Goal: Contribute content: Add original content to the website for others to see

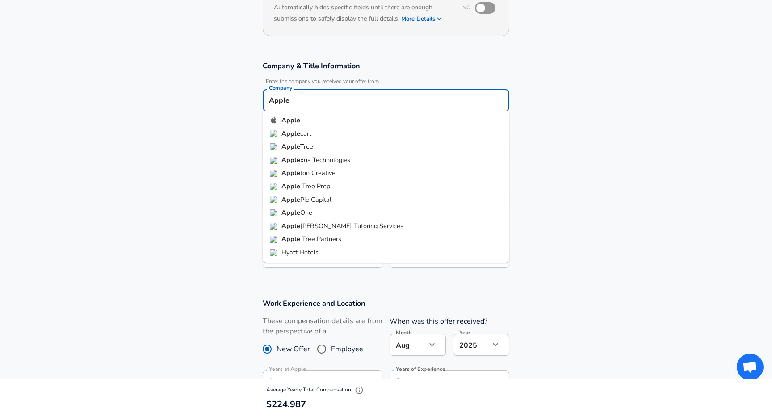
click at [551, 169] on section "Company & Title Information Enter the company you received your offer from Comp…" at bounding box center [386, 169] width 772 height 238
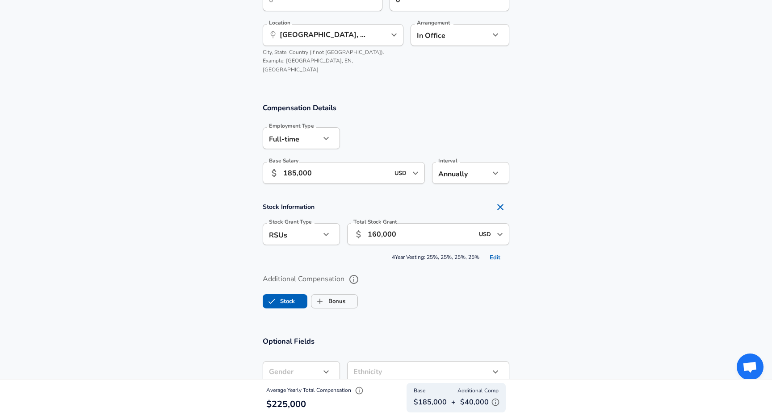
scroll to position [490, 0]
click at [417, 226] on input "160,000" at bounding box center [421, 235] width 106 height 22
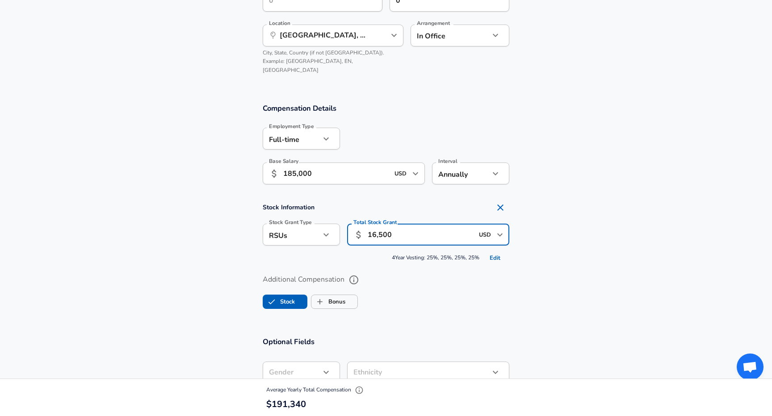
type input "165,000"
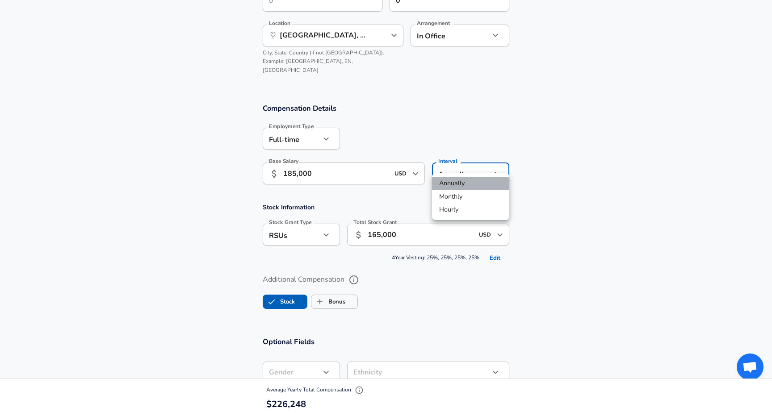
click at [460, 183] on li "Annually" at bounding box center [470, 183] width 77 height 13
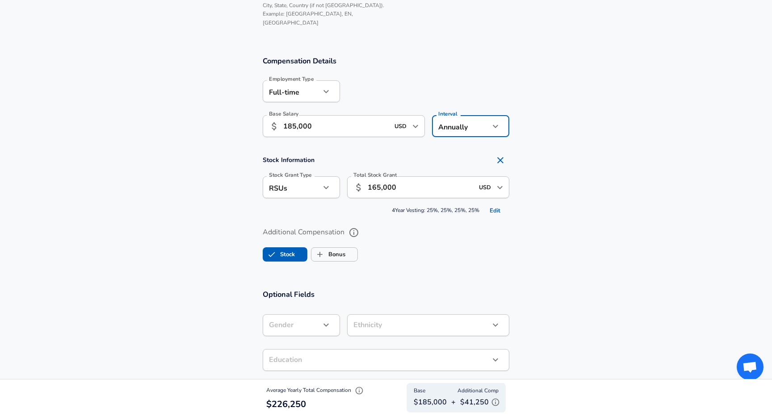
scroll to position [580, 0]
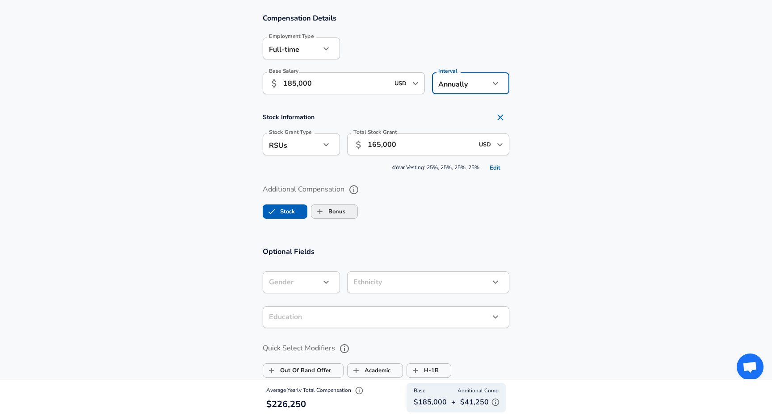
click at [334, 203] on label "Bonus" at bounding box center [328, 211] width 34 height 17
checkbox input "true"
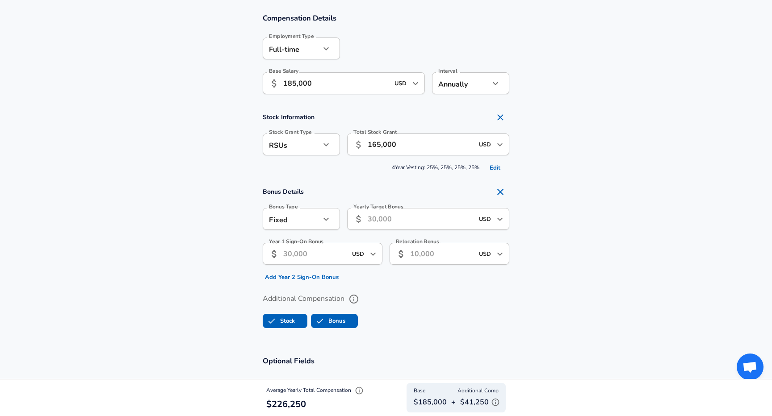
click at [350, 247] on input "USD" at bounding box center [358, 254] width 18 height 14
type input "500"
click at [334, 244] on input "Year 1 Sign-On Bonus" at bounding box center [314, 254] width 63 height 22
type input "50,000"
type input "2"
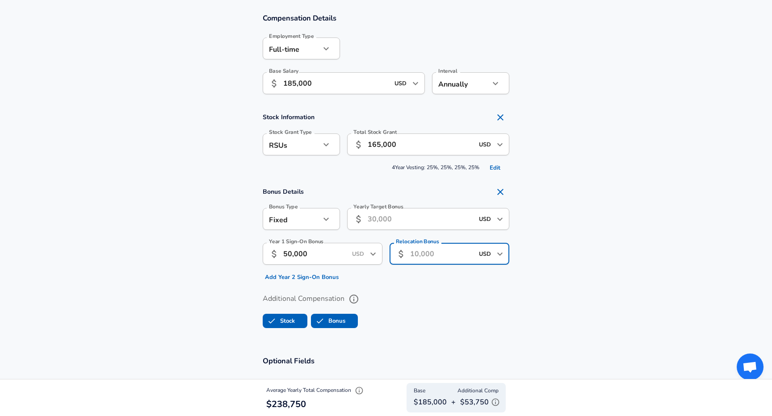
click at [332, 271] on button "Add Year 2 Sign-On Bonus" at bounding box center [302, 278] width 78 height 14
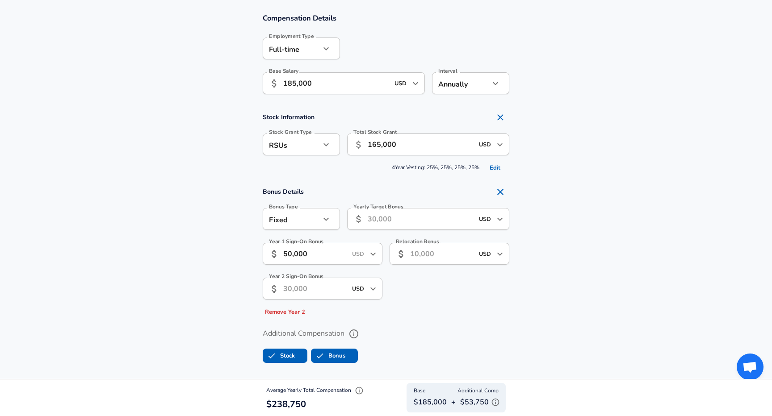
click at [325, 280] on input "Year 2 Sign-On Bonus" at bounding box center [314, 289] width 63 height 22
type input "20,000"
click at [394, 212] on input "Yearly Target Bonus" at bounding box center [421, 219] width 106 height 22
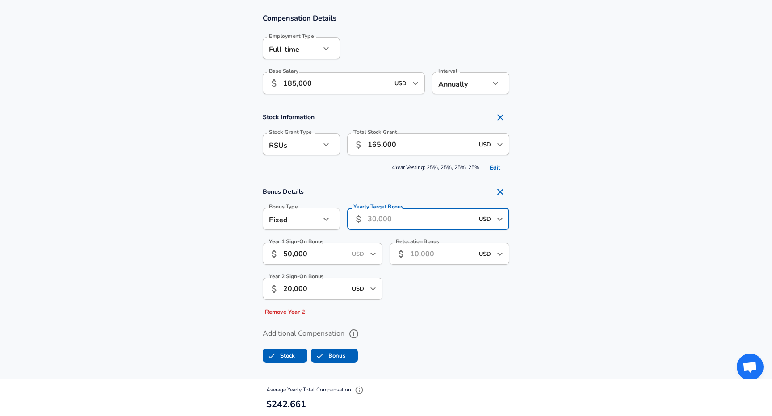
scroll to position [617, 0]
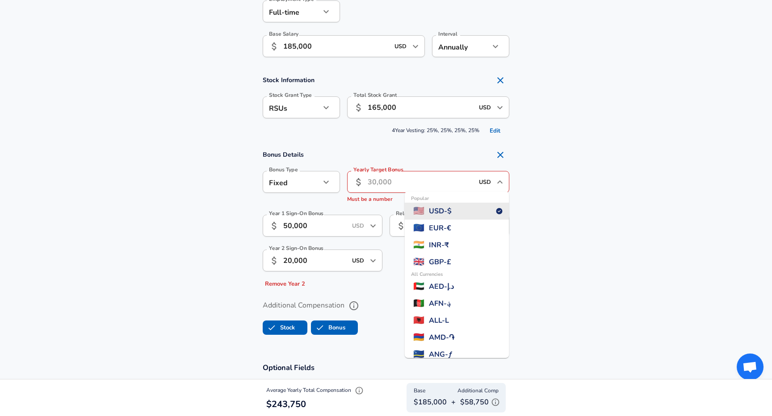
click at [487, 175] on input "USD" at bounding box center [485, 182] width 18 height 14
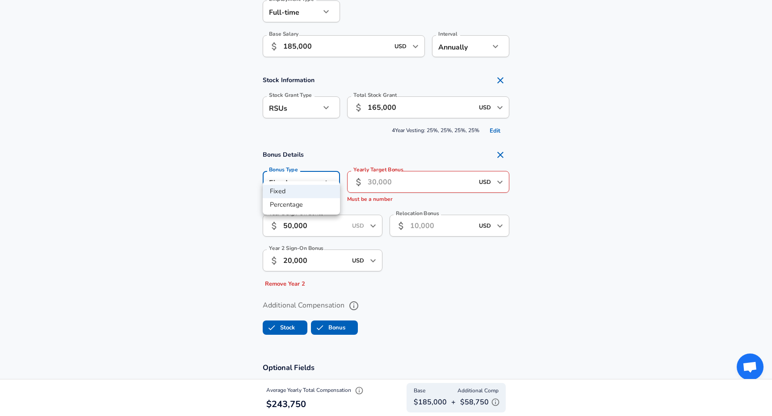
click at [304, 209] on li "Percentage" at bounding box center [301, 204] width 77 height 13
type input "percentage"
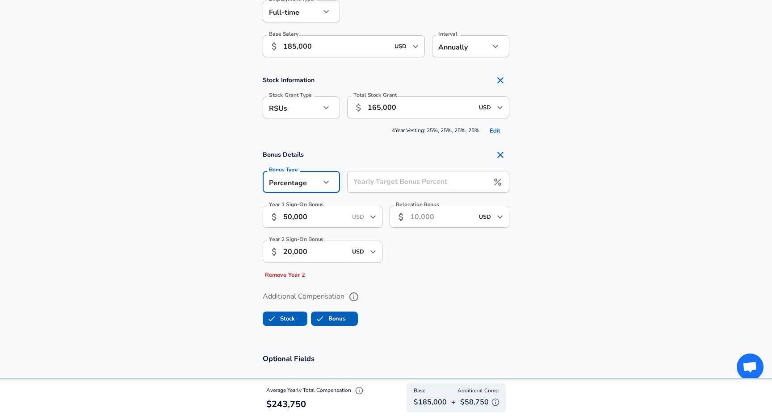
click at [398, 176] on input "Yearly Target Bonus Percent" at bounding box center [418, 182] width 142 height 22
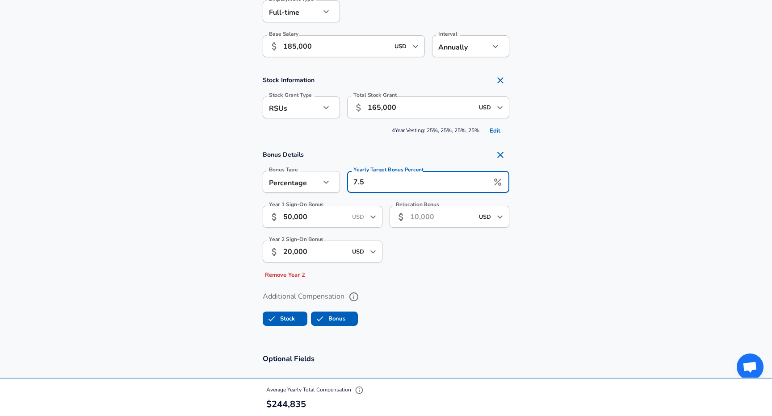
click at [434, 233] on div "Relocation Bonus ​ USD ​ Relocation Bonus" at bounding box center [446, 241] width 127 height 84
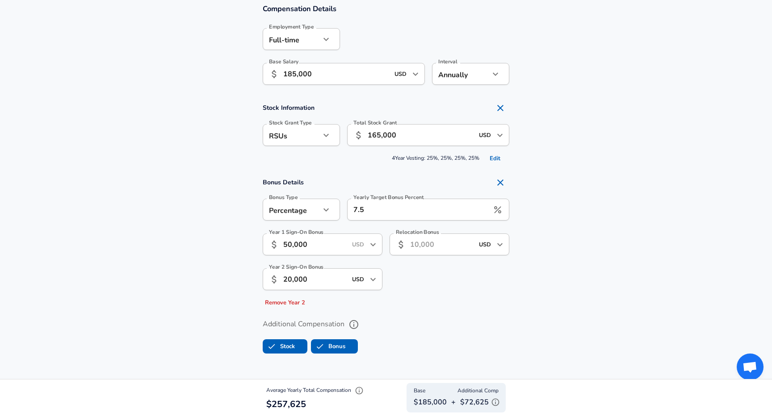
scroll to position [589, 0]
click at [436, 239] on input "Relocation Bonus" at bounding box center [441, 245] width 63 height 22
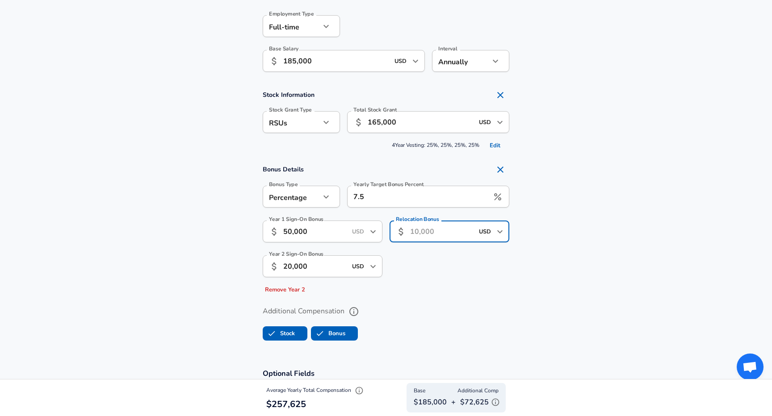
scroll to position [604, 0]
click at [394, 185] on input "7.5" at bounding box center [418, 196] width 142 height 22
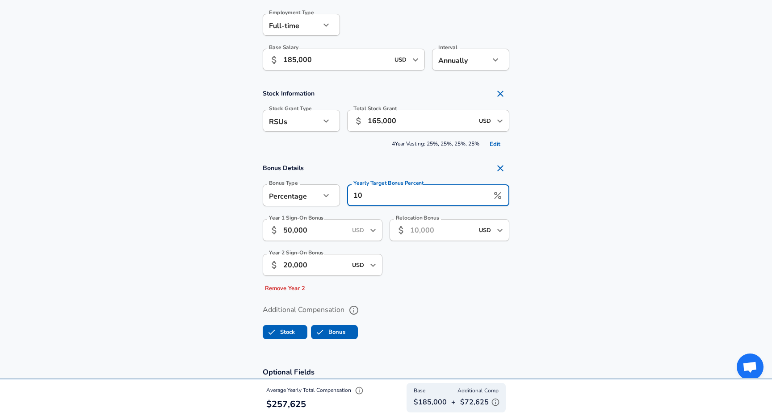
click at [525, 190] on section "Bonus Details Bonus Type Percentage percentage Bonus Type Yearly Target Bonus P…" at bounding box center [386, 228] width 772 height 136
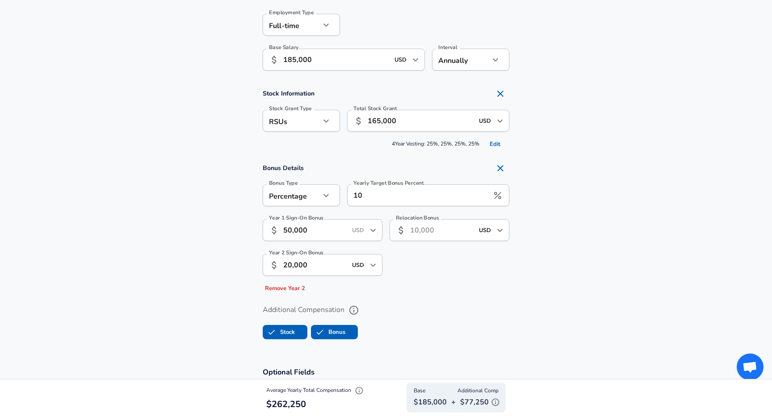
click at [443, 185] on input "10" at bounding box center [418, 196] width 142 height 22
type input "1"
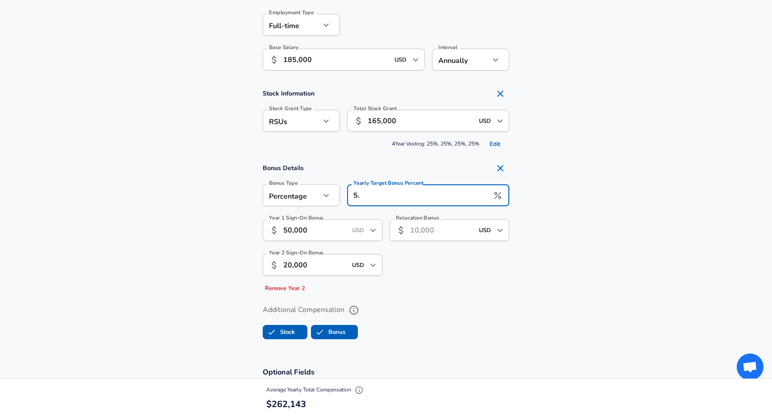
type input "5"
type input "6"
type input "7.5"
click at [460, 303] on label "Additional Compensation" at bounding box center [386, 310] width 247 height 15
click at [362, 303] on button "Additional Compensation" at bounding box center [353, 310] width 15 height 15
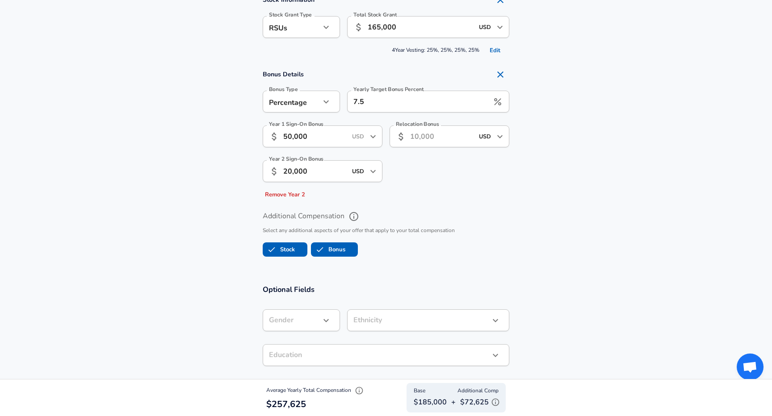
scroll to position [795, 0]
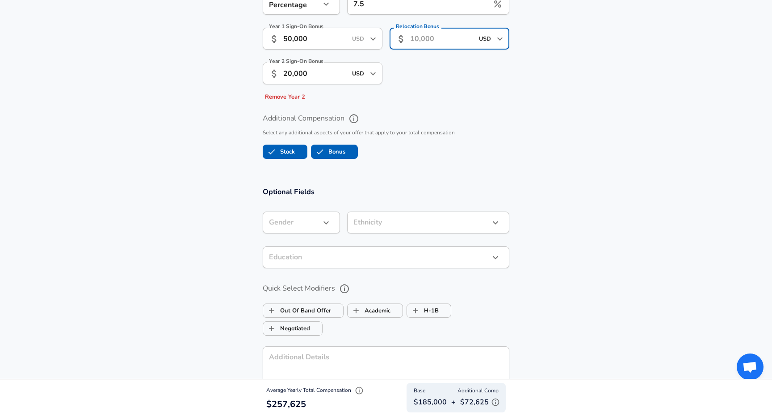
click at [441, 28] on input "Relocation Bonus" at bounding box center [441, 39] width 63 height 22
type input "7,000"
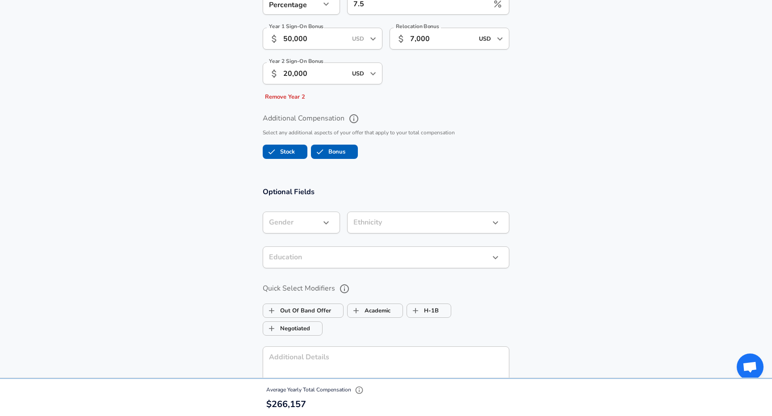
click at [442, 104] on div "Additional Compensation Select any additional aspects of your offer that apply …" at bounding box center [386, 133] width 268 height 59
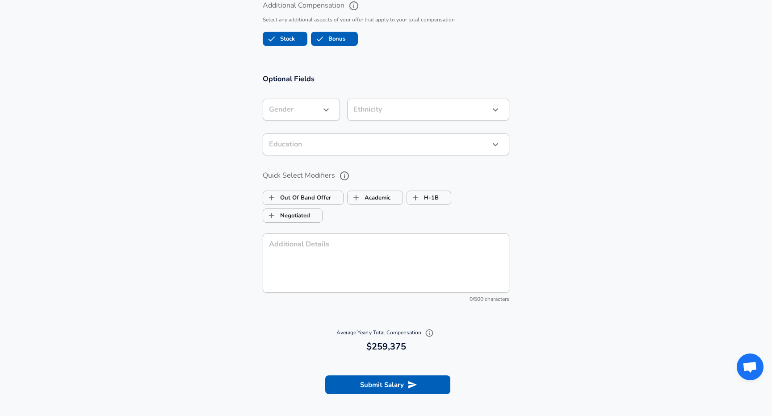
scroll to position [909, 0]
click at [379, 189] on label "Academic" at bounding box center [369, 197] width 43 height 17
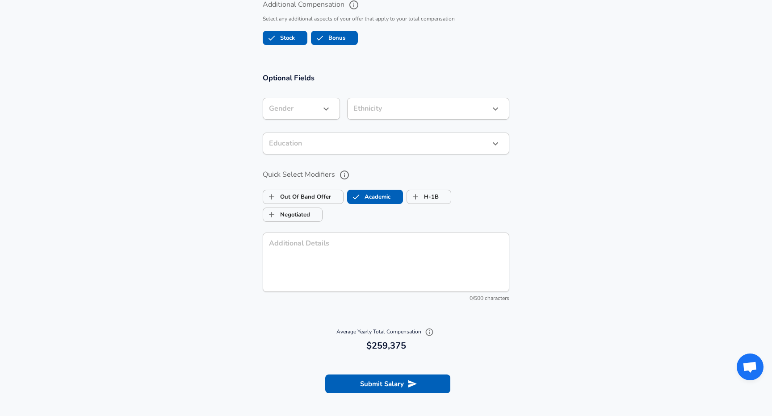
click at [379, 189] on label "Academic" at bounding box center [369, 197] width 43 height 17
checkbox input "false"
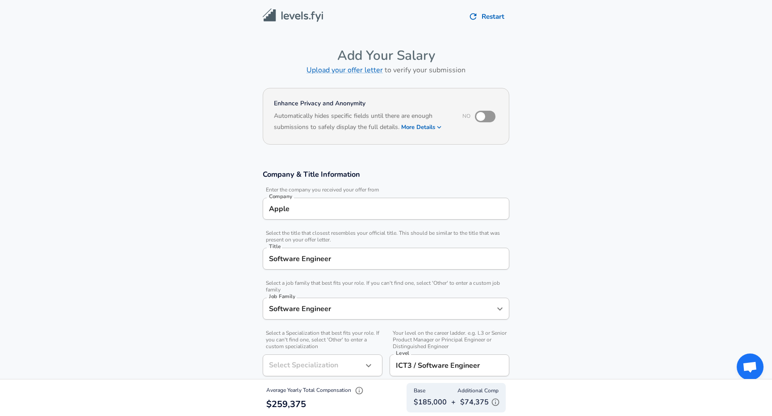
scroll to position [0, 0]
click at [489, 116] on input "checkbox" at bounding box center [480, 116] width 51 height 17
checkbox input "true"
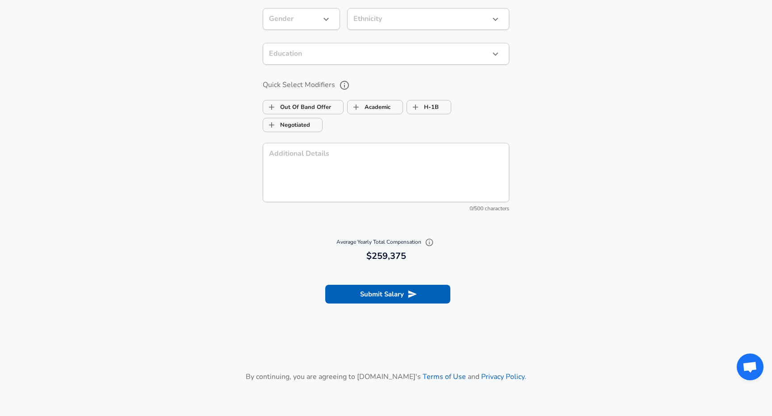
scroll to position [586, 0]
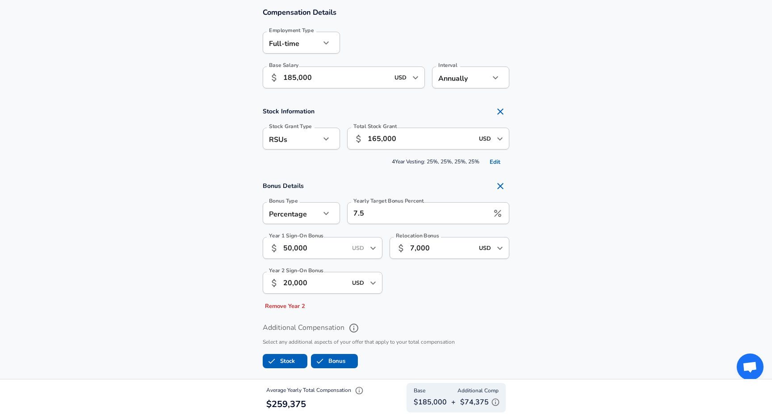
click at [433, 238] on input "7,000" at bounding box center [441, 248] width 63 height 22
click at [434, 259] on div "Relocation Bonus ​ USD ​ Relocation Bonus" at bounding box center [446, 272] width 127 height 84
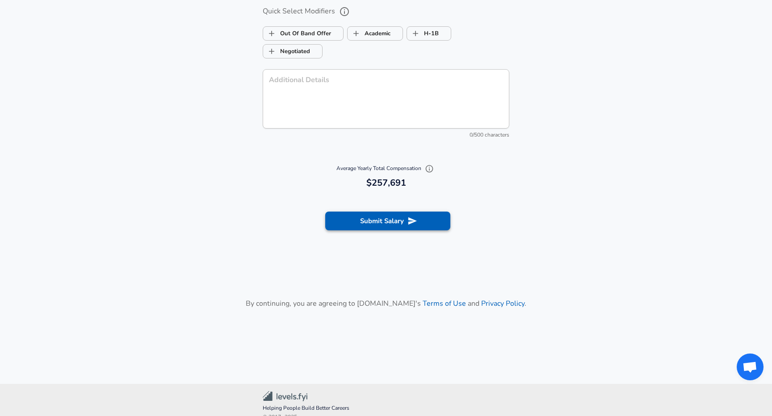
scroll to position [1072, 0]
click at [400, 213] on button "Submit Salary" at bounding box center [387, 222] width 125 height 19
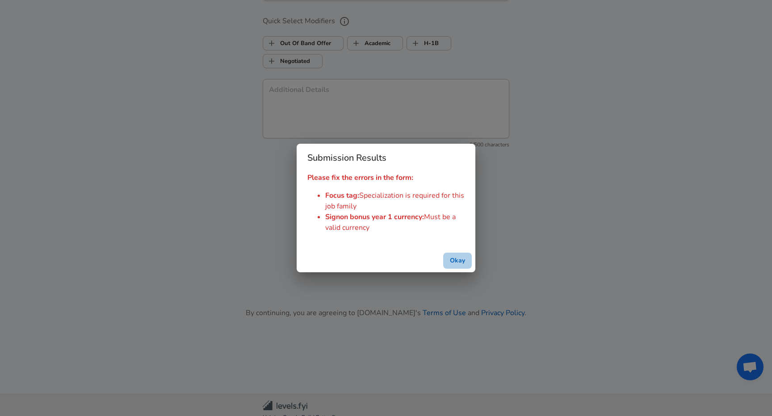
click at [451, 261] on button "Okay" at bounding box center [457, 261] width 29 height 17
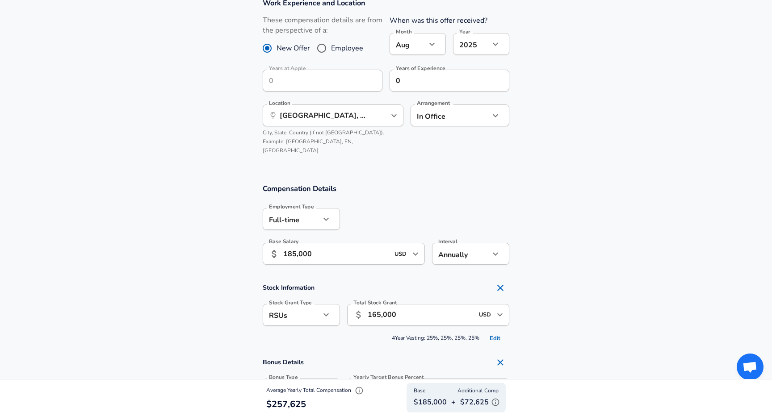
scroll to position [223, 0]
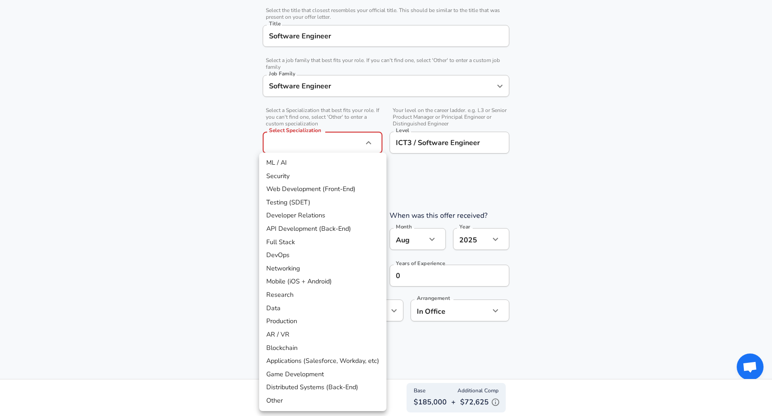
click at [320, 381] on li "Distributed Systems (Back-End)" at bounding box center [322, 387] width 127 height 13
type input "Distributed Systems (Back-End)"
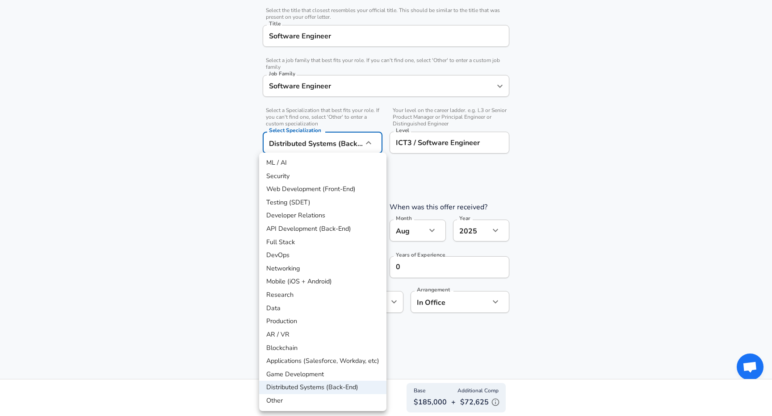
click at [407, 363] on div at bounding box center [386, 208] width 772 height 416
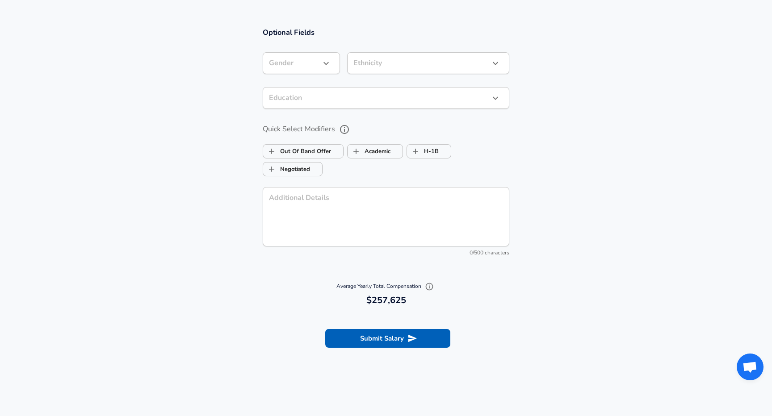
scroll to position [1021, 0]
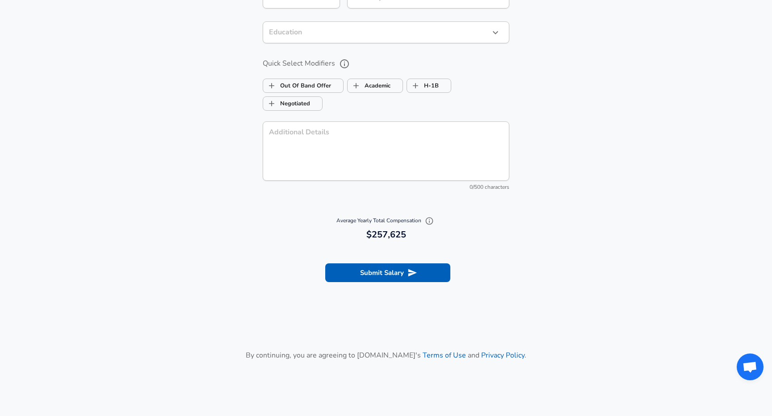
click at [387, 274] on section "Submit Salary" at bounding box center [386, 272] width 772 height 50
click at [385, 270] on section "Submit Salary" at bounding box center [386, 272] width 772 height 50
click at [385, 264] on button "Submit Salary" at bounding box center [387, 273] width 125 height 19
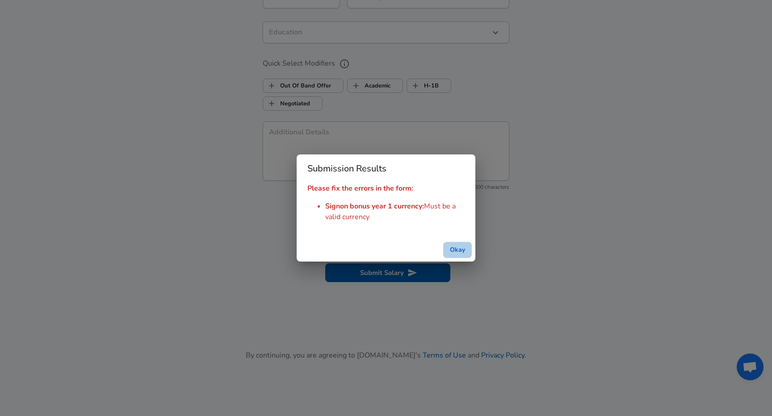
click at [457, 248] on button "Okay" at bounding box center [457, 250] width 29 height 17
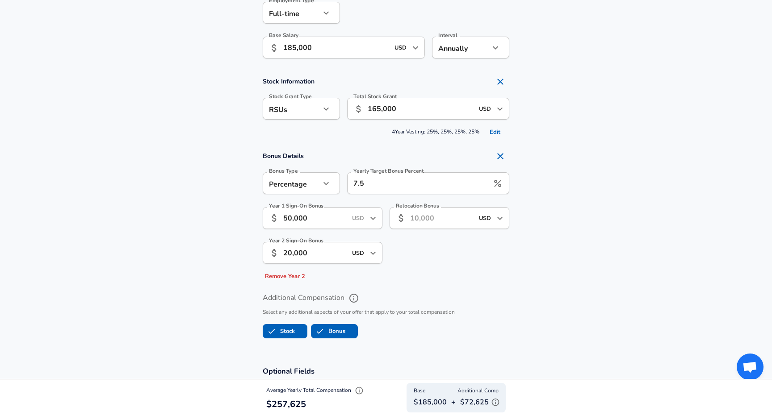
scroll to position [591, 0]
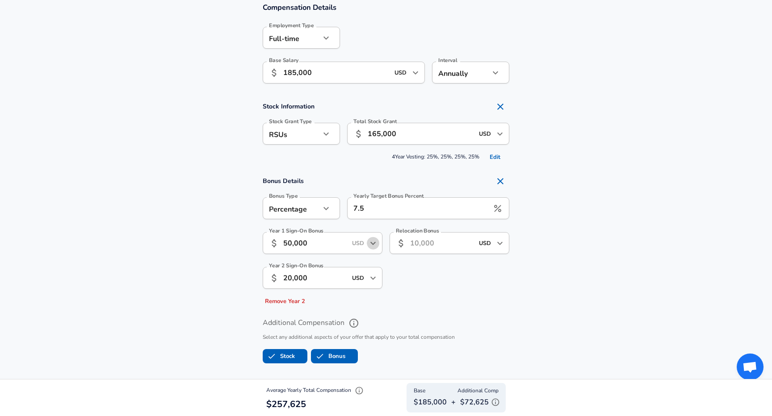
click at [371, 238] on icon "Open" at bounding box center [373, 243] width 11 height 11
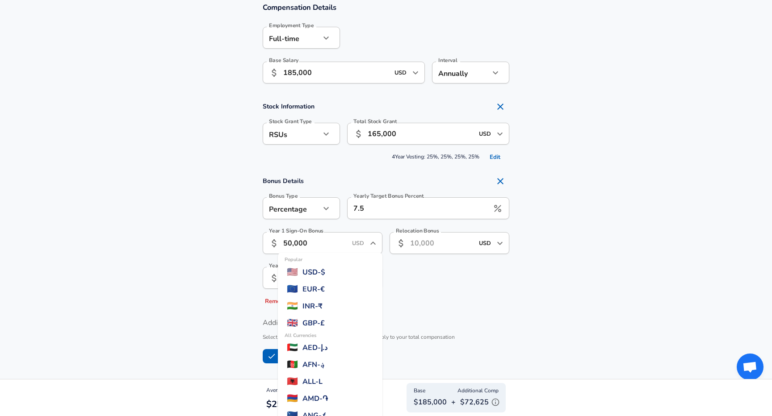
click at [325, 267] on span "USD - $" at bounding box center [314, 272] width 23 height 11
type input "USD"
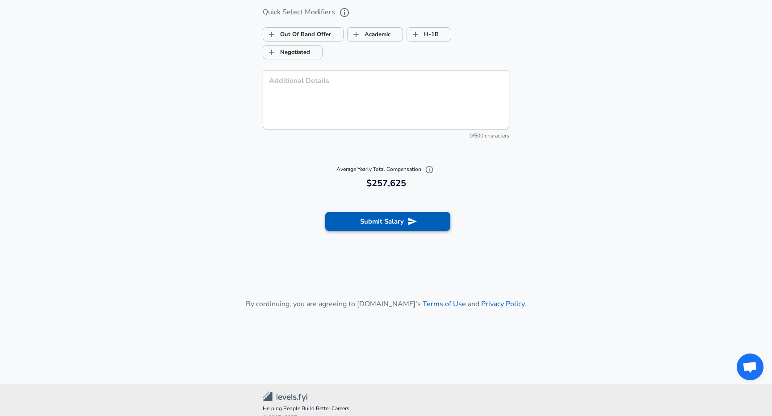
click at [384, 212] on button "Submit Salary" at bounding box center [387, 221] width 125 height 19
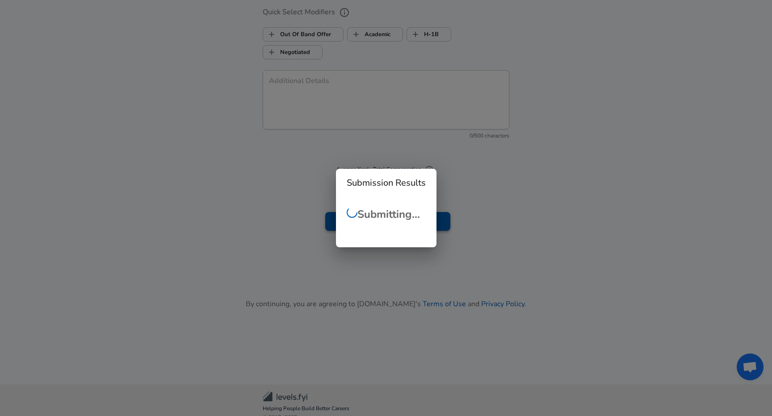
scroll to position [1072, 0]
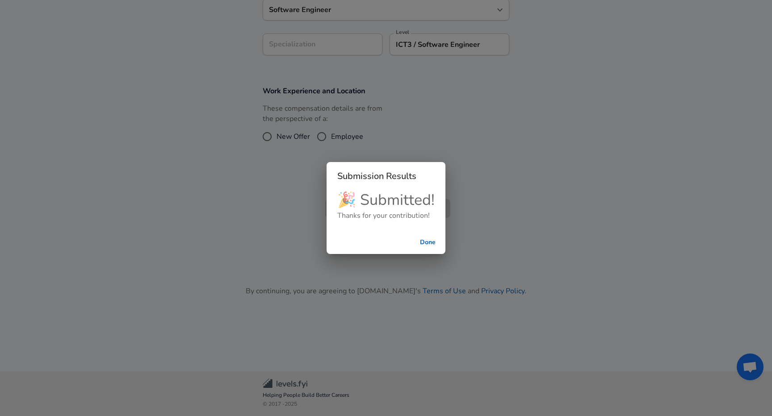
checkbox input "false"
